Goal: Find specific page/section: Find specific page/section

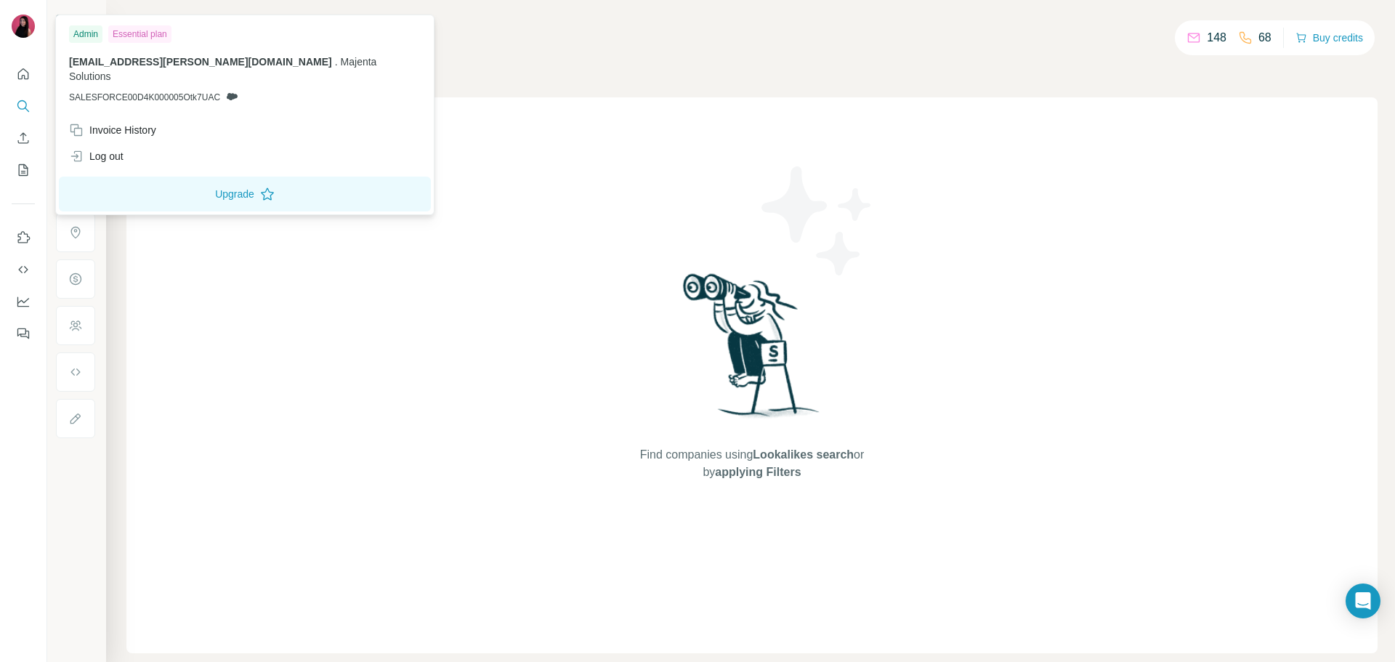
click at [24, 29] on img at bounding box center [23, 26] width 23 height 23
click at [136, 123] on div "Invoice History" at bounding box center [112, 130] width 87 height 15
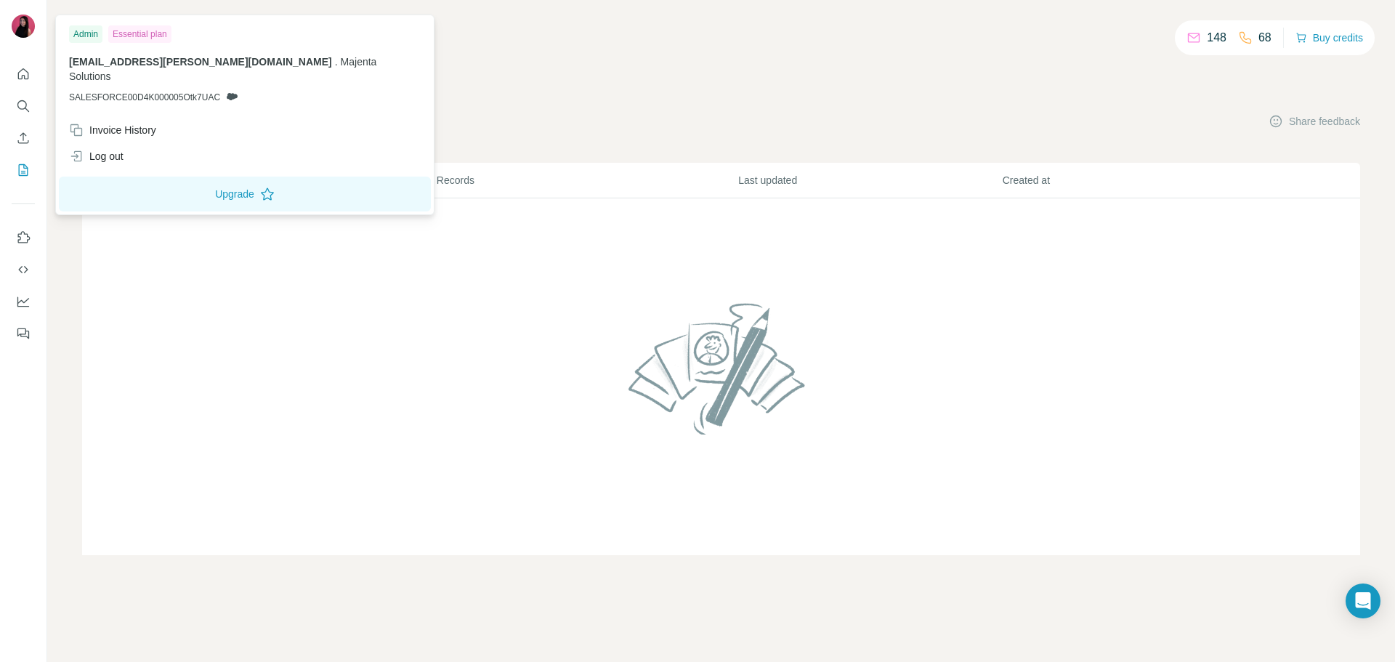
click at [31, 19] on img at bounding box center [23, 26] width 23 height 23
click at [131, 123] on div "Invoice History" at bounding box center [112, 130] width 87 height 15
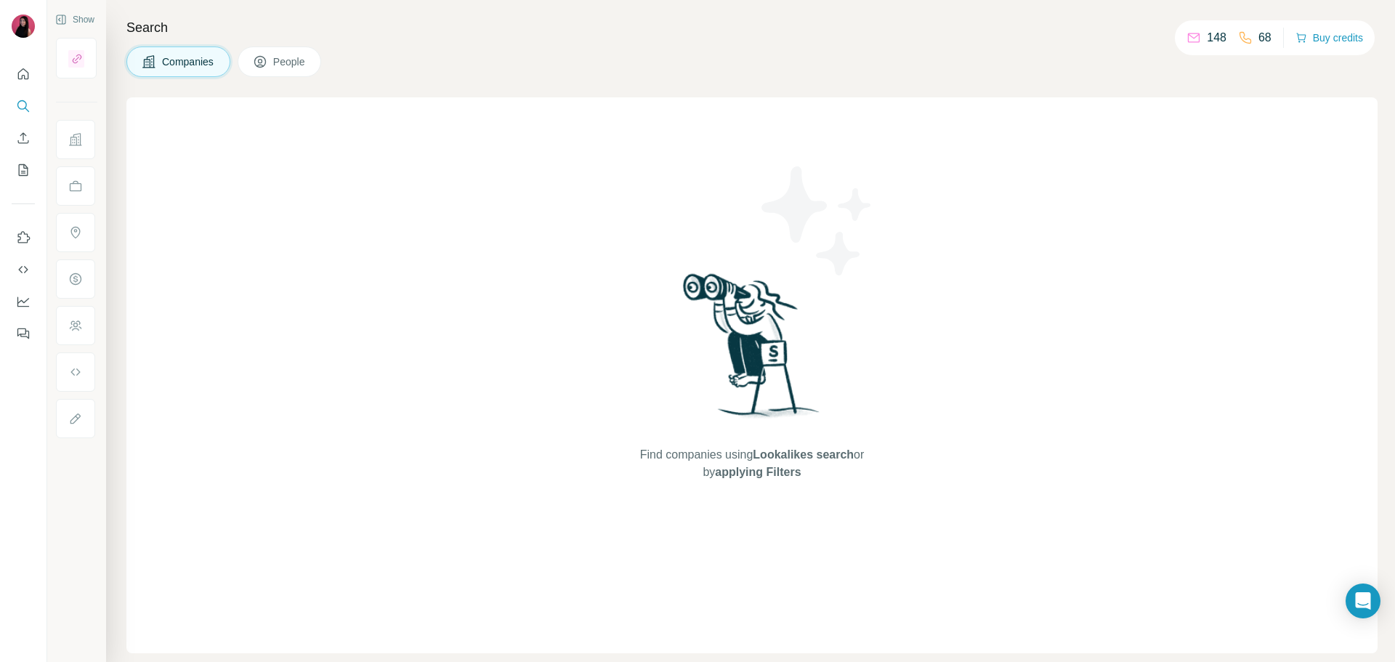
drag, startPoint x: 1222, startPoint y: 1, endPoint x: 950, endPoint y: 192, distance: 332.4
click at [950, 192] on div "Find companies using Lookalikes search or by applying Filters" at bounding box center [751, 375] width 1251 height 556
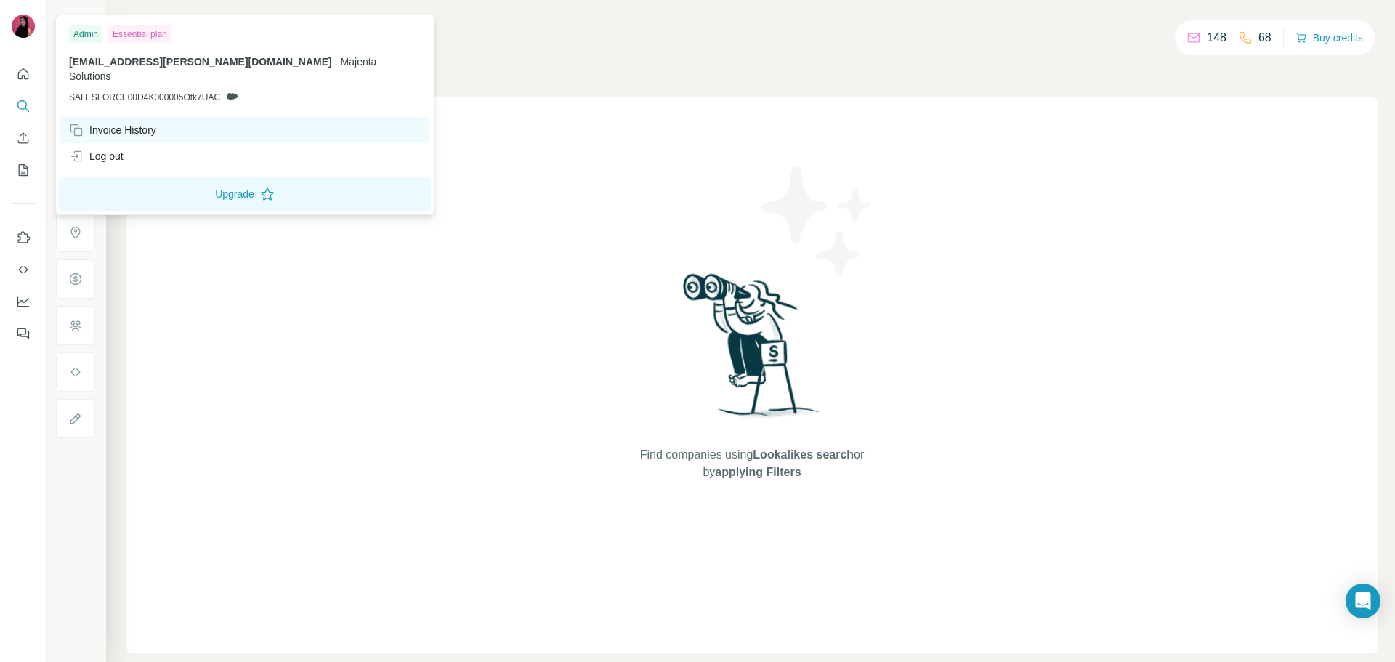
click at [175, 121] on div "Invoice History" at bounding box center [244, 130] width 369 height 26
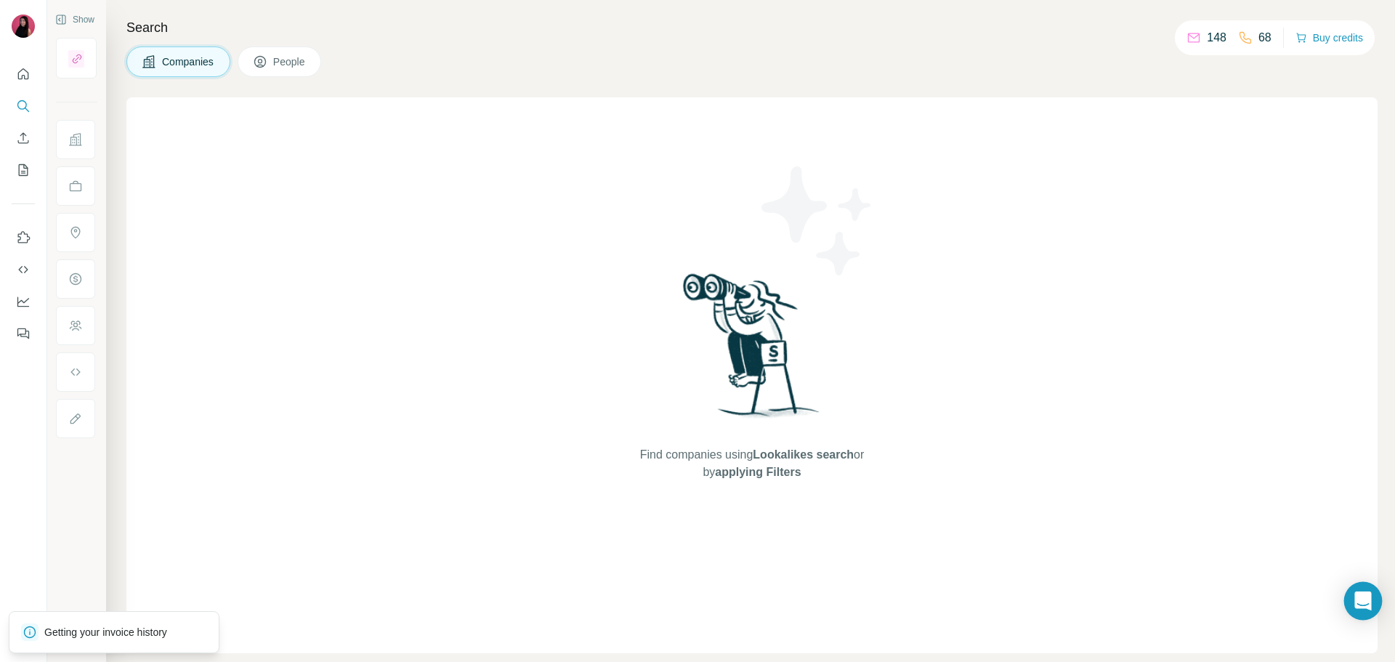
click at [1366, 605] on icon "Open Intercom Messenger" at bounding box center [1363, 601] width 19 height 19
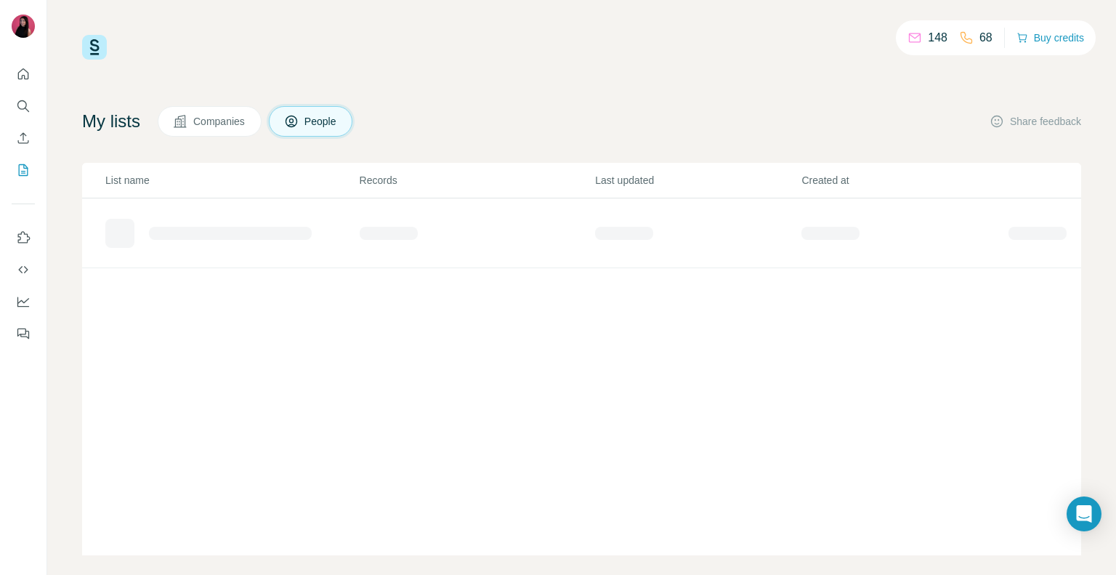
scroll to position [15, 0]
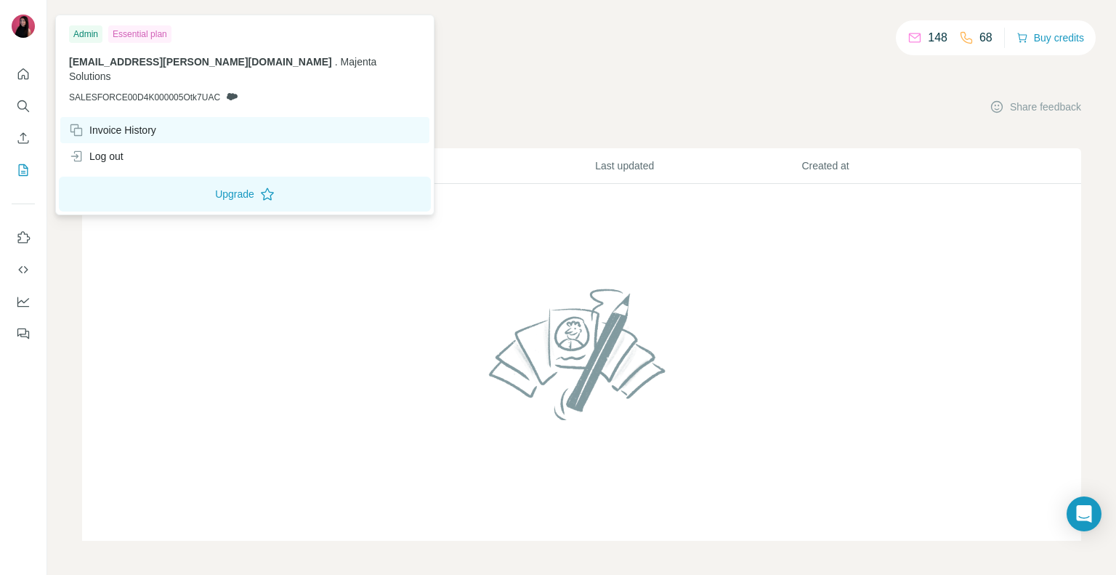
click at [155, 123] on div "Invoice History" at bounding box center [112, 130] width 87 height 15
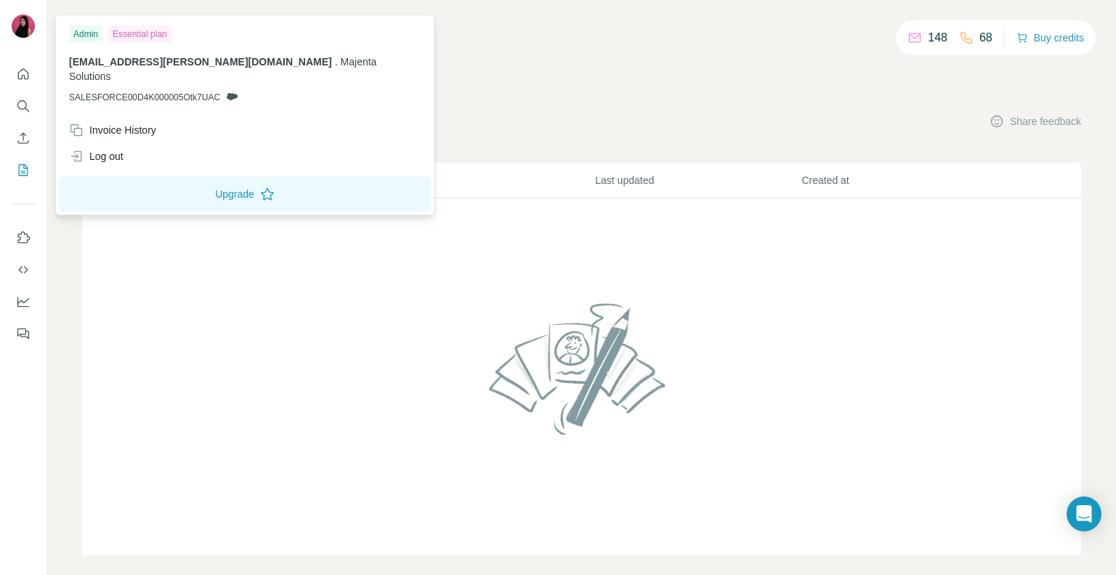
click at [188, 58] on span "[EMAIL_ADDRESS][PERSON_NAME][DOMAIN_NAME]" at bounding box center [200, 62] width 263 height 12
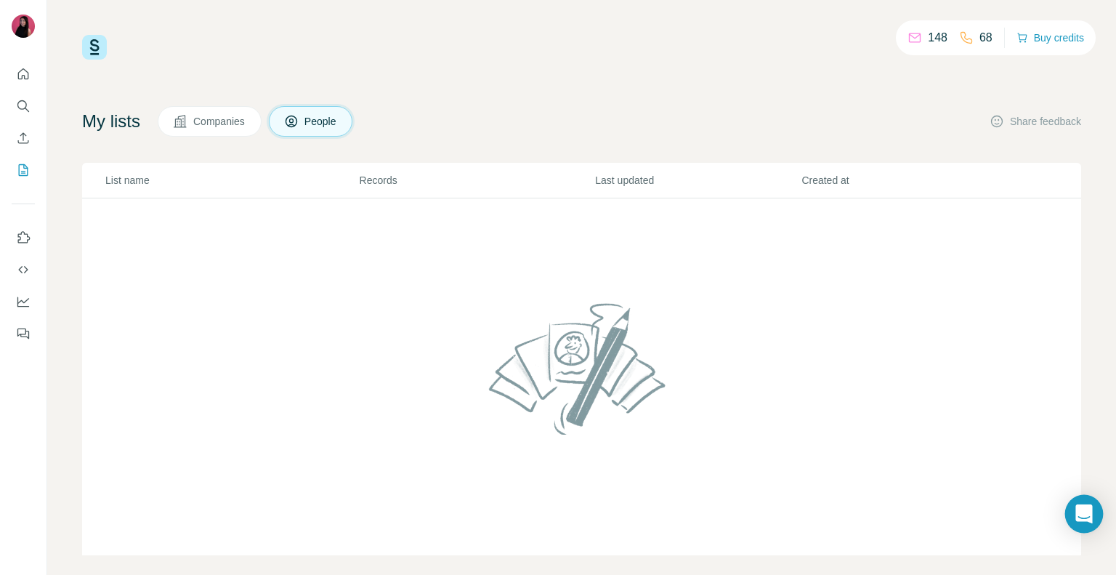
click at [1082, 510] on icon "Open Intercom Messenger" at bounding box center [1083, 513] width 17 height 19
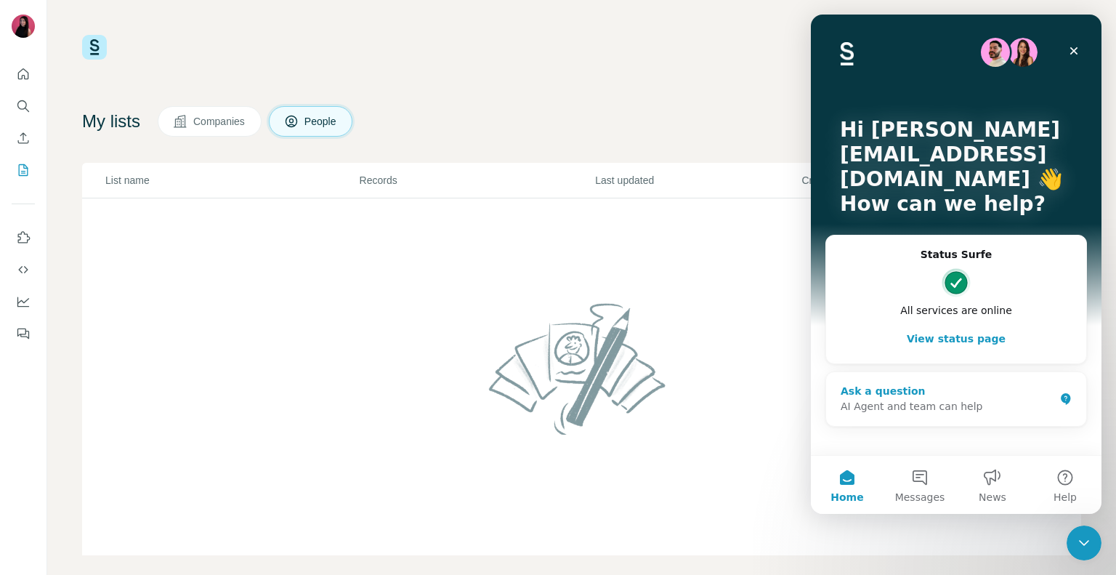
click at [919, 413] on div "AI Agent and team can help" at bounding box center [948, 406] width 214 height 15
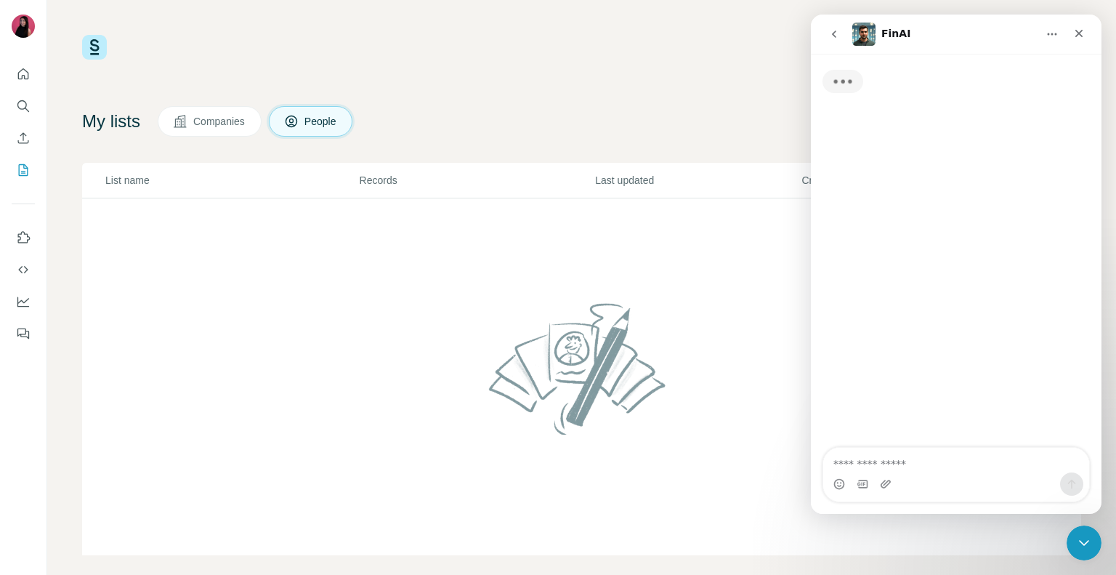
click at [891, 461] on textarea "Ask a question…" at bounding box center [956, 460] width 266 height 25
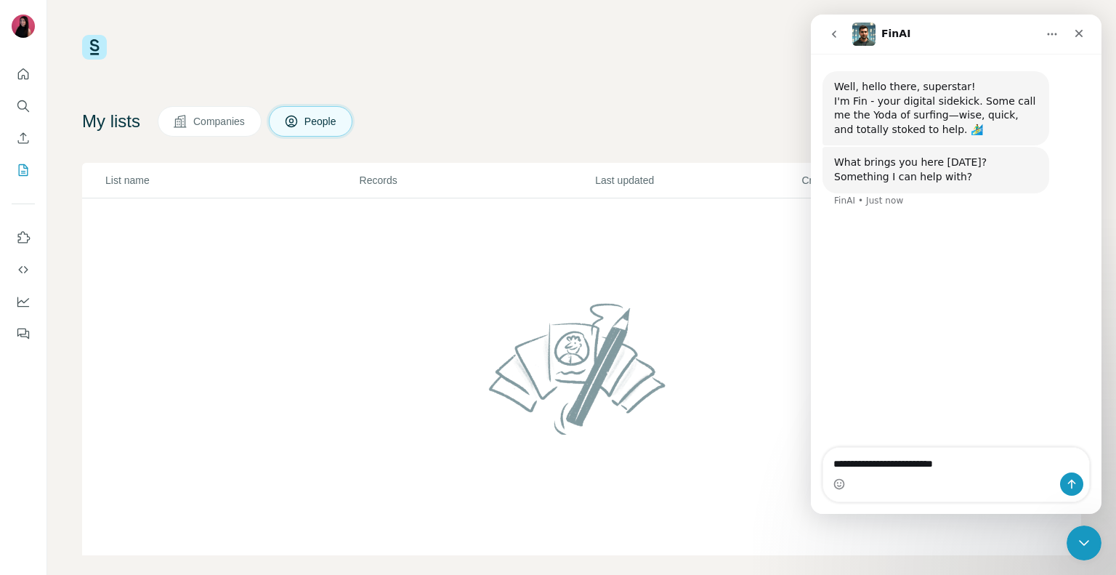
type textarea "**********"
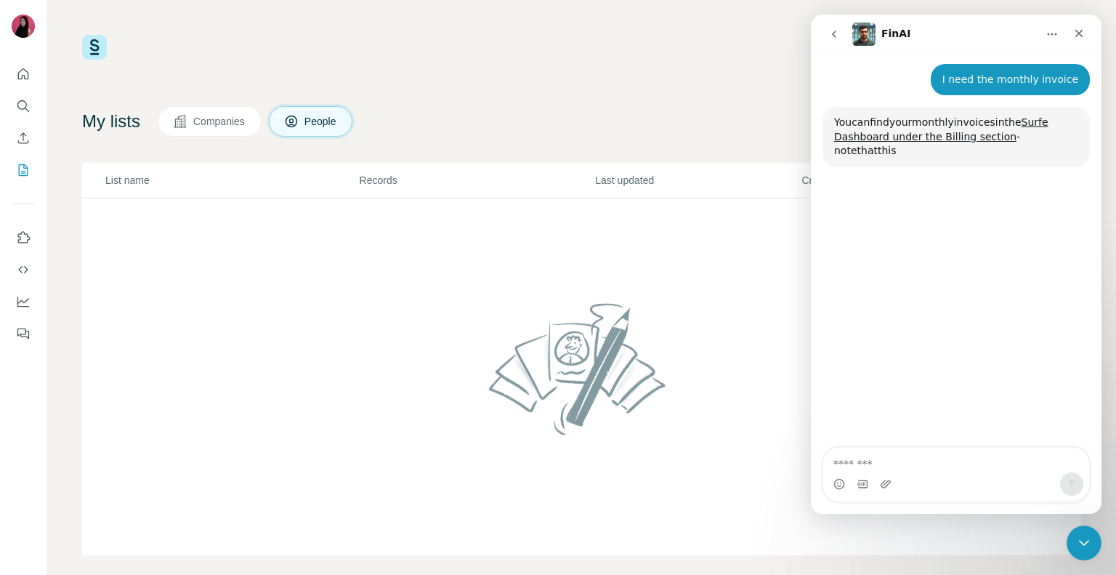
scroll to position [154, 0]
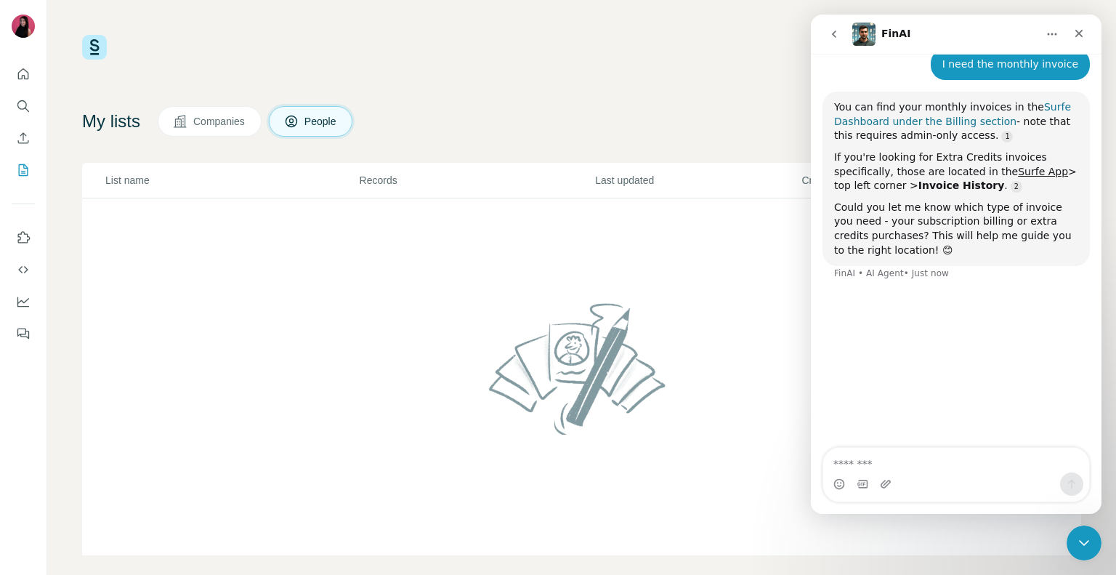
click at [979, 123] on link "Surfe Dashboard under the Billing section" at bounding box center [952, 114] width 237 height 26
